Goal: Task Accomplishment & Management: Use online tool/utility

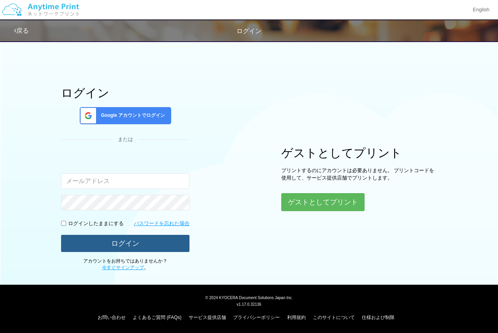
click at [107, 238] on button "ログイン" at bounding box center [125, 243] width 129 height 17
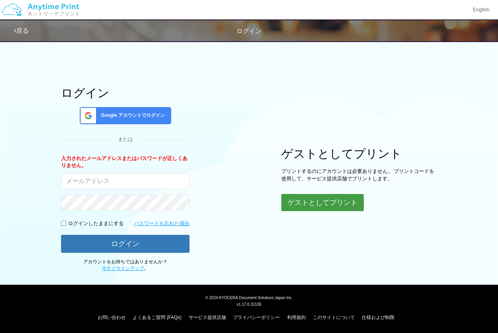
click at [321, 208] on button "ゲストとしてプリント" at bounding box center [323, 202] width 83 height 17
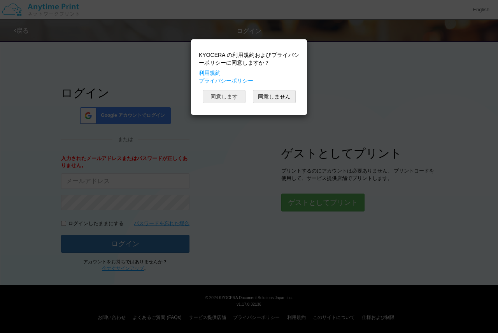
click at [219, 102] on button "同意します" at bounding box center [224, 96] width 43 height 13
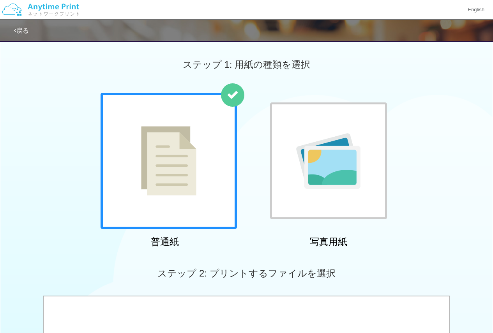
click at [172, 178] on img at bounding box center [168, 160] width 55 height 69
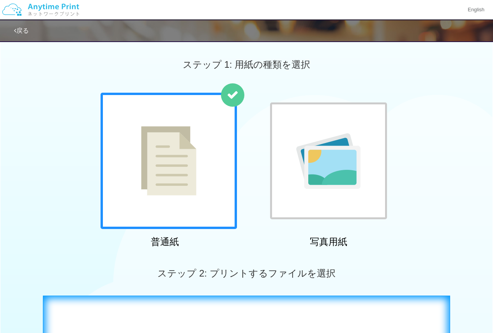
scroll to position [78, 0]
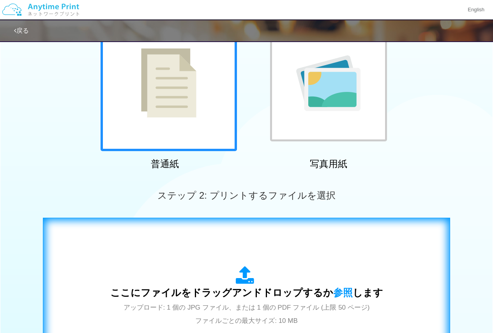
click at [212, 285] on div "ここにファイルをドラッグアンドドロップするか 参照 します アップロード: 1 個の JPG ファイル、または 1 個の PDF ファイル (上限 50 ペー…" at bounding box center [246, 296] width 273 height 61
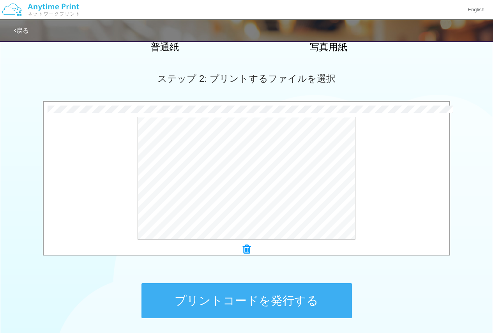
scroll to position [259, 0]
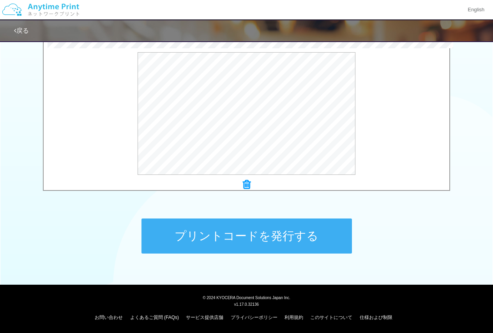
click at [302, 216] on div "プリントコードを発行する" at bounding box center [247, 236] width 234 height 82
click at [296, 231] on button "プリントコードを発行する" at bounding box center [246, 235] width 210 height 35
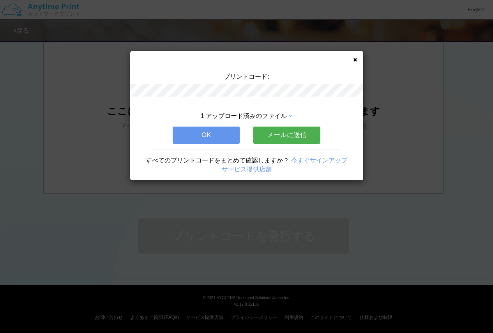
scroll to position [0, 0]
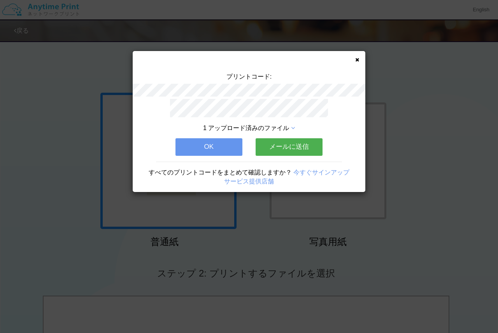
click at [355, 60] on div "プリントコード: 1 アップロード済みのファイル OK メールに送信 すべてのプリントコードをまとめて確認しますか？ 今すぐサインアップ サービス提供店舗" at bounding box center [249, 121] width 233 height 141
click at [359, 57] on icon at bounding box center [358, 59] width 4 height 5
